Goal: Information Seeking & Learning: Learn about a topic

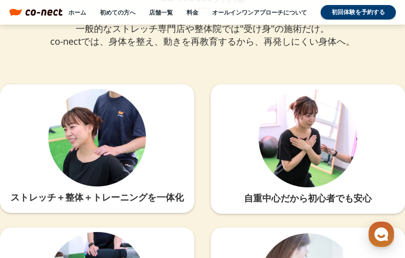
scroll to position [2054, 0]
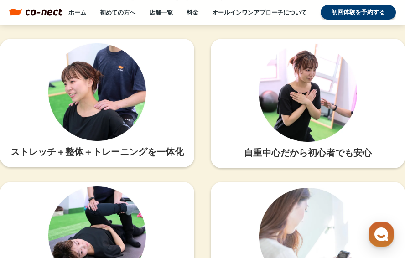
click at [199, 6] on div "ホーム 初めての方へ 店舗一覧 料金 オールインワンアプローチについて 初回体験を予約する" at bounding box center [230, 12] width 334 height 15
click at [196, 7] on div "ホーム 初めての方へ 店舗一覧 料金 オールインワンアプローチについて 初回体験を予約する" at bounding box center [230, 12] width 334 height 15
click at [192, 12] on link "料金" at bounding box center [193, 12] width 12 height 8
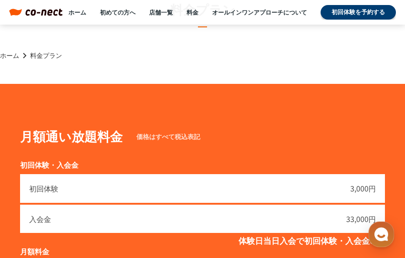
scroll to position [137, 0]
